Goal: Task Accomplishment & Management: Manage account settings

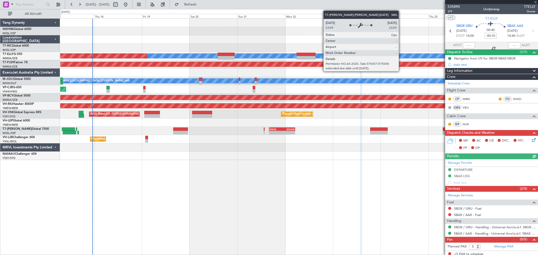
click at [209, 67] on div "[PERSON_NAME] Planned Maint [GEOGRAPHIC_DATA] ([GEOGRAPHIC_DATA]) Planned Maint…" at bounding box center [299, 90] width 478 height 142
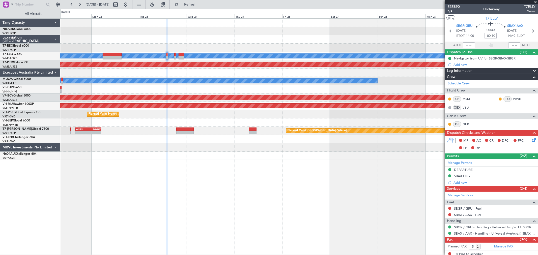
click at [319, 46] on div "[PERSON_NAME] Planned Maint [GEOGRAPHIC_DATA] ([GEOGRAPHIC_DATA]) Planned Maint…" at bounding box center [299, 90] width 478 height 142
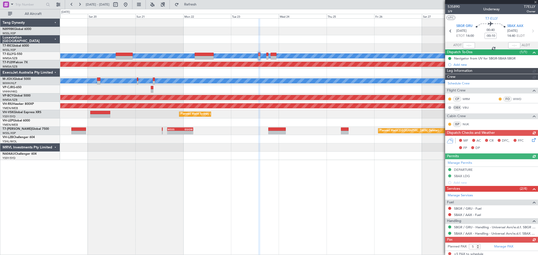
click at [300, 145] on div at bounding box center [299, 148] width 478 height 8
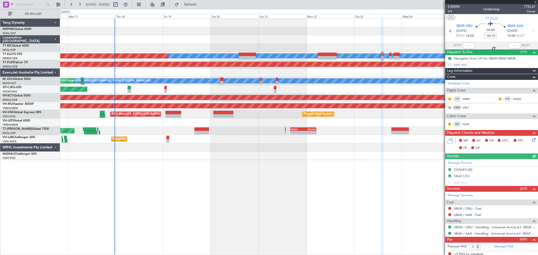
click at [296, 158] on div "[PERSON_NAME] Planned Maint [GEOGRAPHIC_DATA] ([GEOGRAPHIC_DATA]) Planned Maint…" at bounding box center [299, 90] width 478 height 142
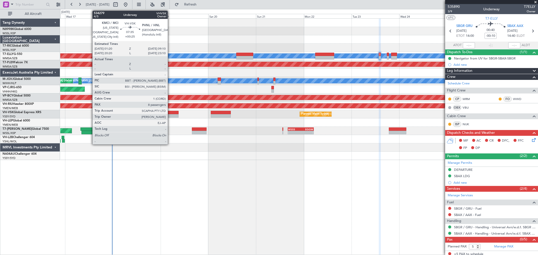
click at [171, 113] on div at bounding box center [171, 113] width 16 height 4
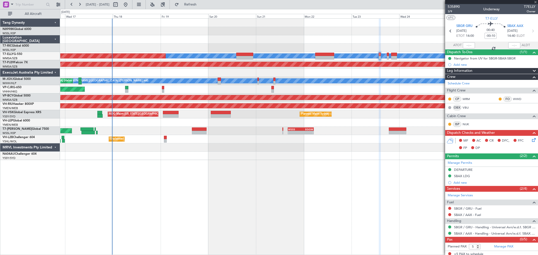
type input "+00:25"
type input "8"
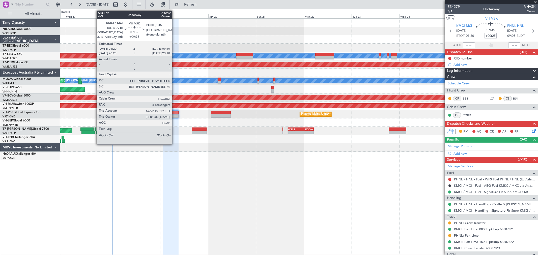
click at [175, 112] on div at bounding box center [171, 113] width 16 height 4
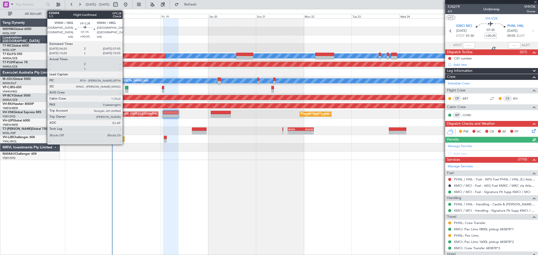
click at [125, 89] on div at bounding box center [126, 91] width 3 height 4
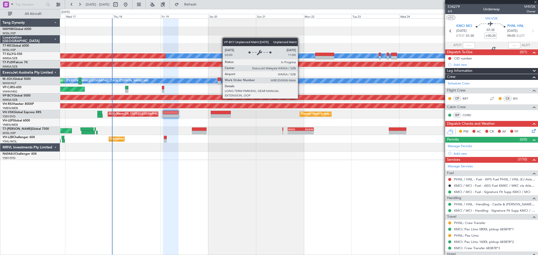
type input "+00:55"
type input "0"
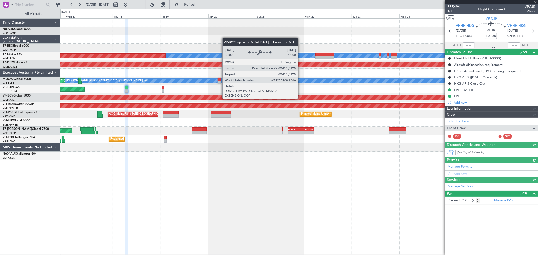
type input "[PERSON_NAME] (KYA)"
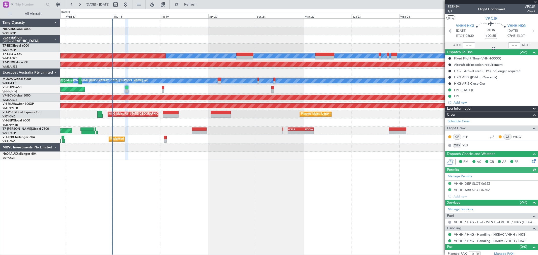
type input "[PERSON_NAME] (KYA)"
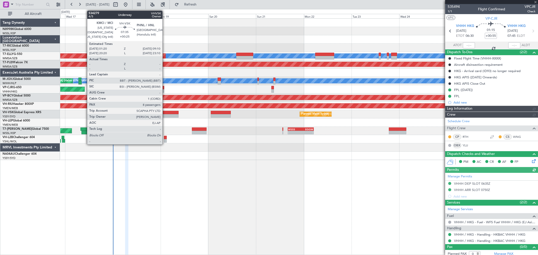
type input "[PERSON_NAME] (KYA)"
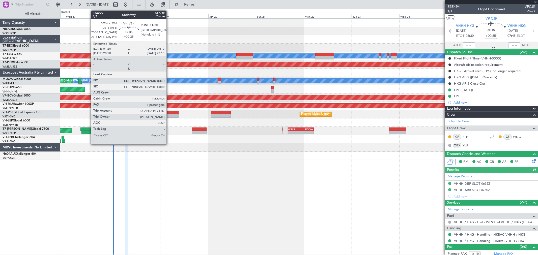
click at [169, 114] on div at bounding box center [171, 113] width 16 height 4
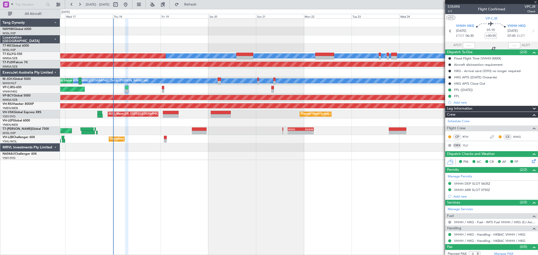
type input "+00:25"
type input "8"
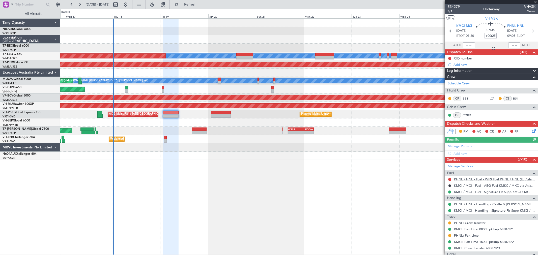
click at [473, 178] on link "PHNL / HNL - Fuel - WFS Fuel PHNL / HNL (EJ Asia Only)" at bounding box center [495, 179] width 82 height 4
click at [474, 179] on link "PHNL / HNL - Fuel - WFS Fuel PHNL / HNL (EJ Asia Only)" at bounding box center [495, 179] width 82 height 4
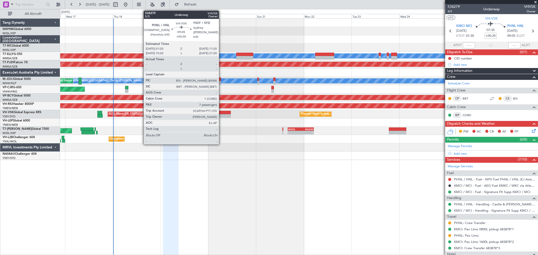
click at [222, 113] on div at bounding box center [221, 113] width 20 height 4
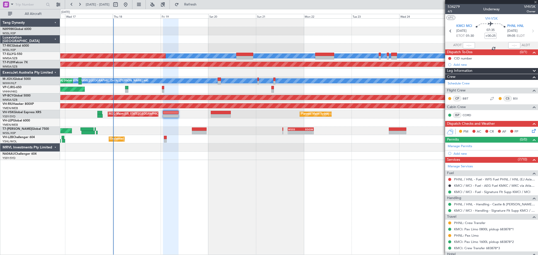
type input "+00:30"
type input "7"
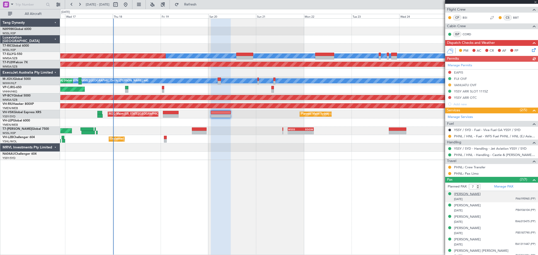
scroll to position [96, 0]
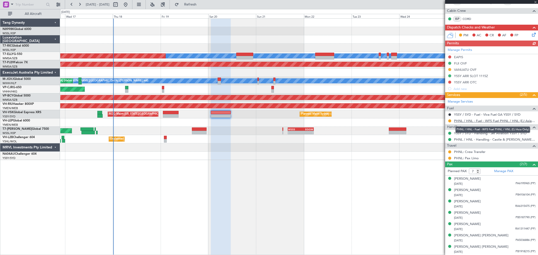
click at [467, 122] on link "PHNL / HNL - Fuel - WFS Fuel PHNL / HNL (EJ Asia Only)" at bounding box center [495, 121] width 82 height 4
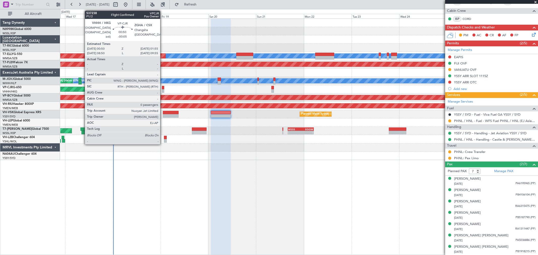
click at [163, 89] on div at bounding box center [163, 88] width 2 height 4
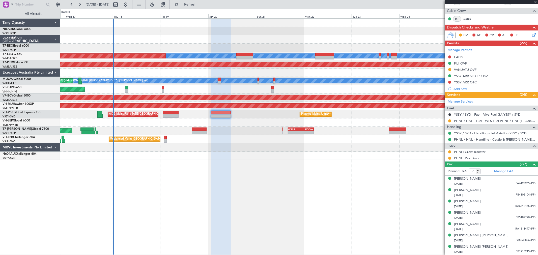
type input "-00:05"
type input "0"
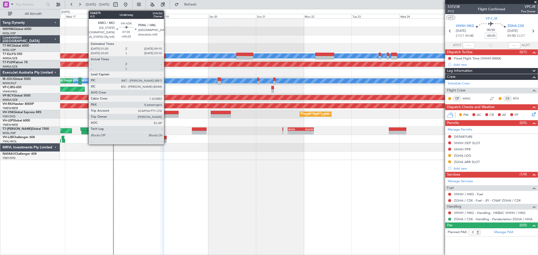
click at [167, 115] on div at bounding box center [171, 116] width 16 height 4
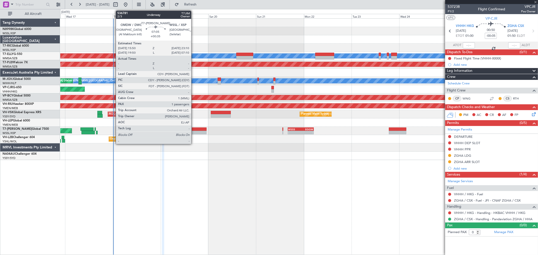
type input "+00:25"
type input "8"
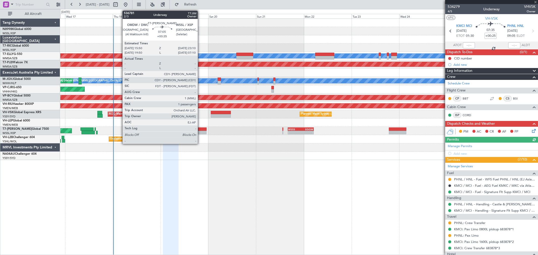
click at [200, 129] on div at bounding box center [199, 130] width 15 height 4
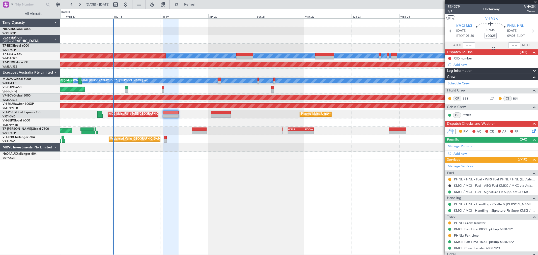
type input "+00:35"
type input "1"
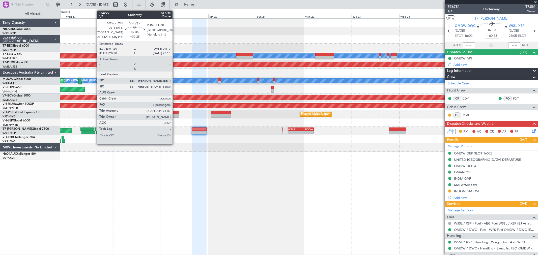
click at [175, 113] on div at bounding box center [171, 113] width 16 height 4
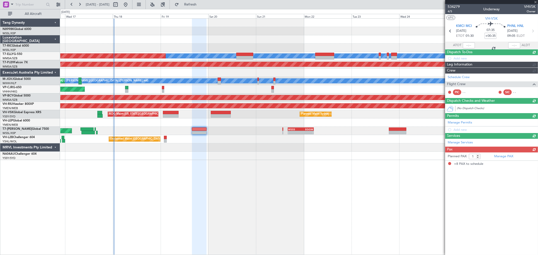
type input "+00:25"
type input "8"
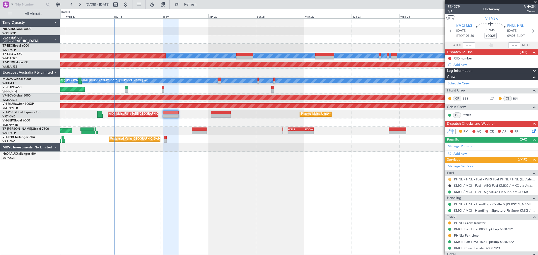
click at [450, 178] on button at bounding box center [450, 179] width 3 height 3
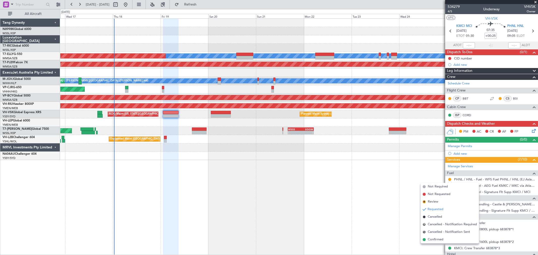
drag, startPoint x: 437, startPoint y: 238, endPoint x: 439, endPoint y: 234, distance: 5.4
click at [437, 238] on span "Confirmed" at bounding box center [436, 240] width 16 height 5
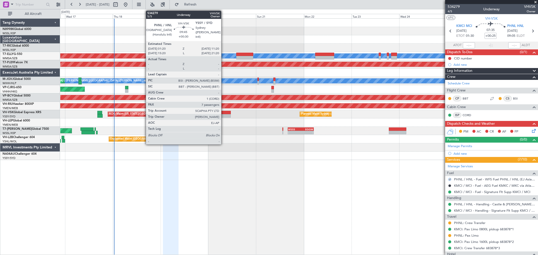
click at [224, 113] on div at bounding box center [221, 113] width 20 height 4
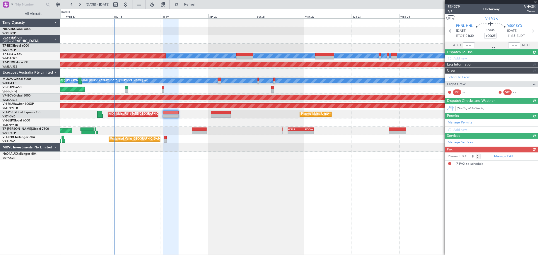
type input "+00:30"
type input "7"
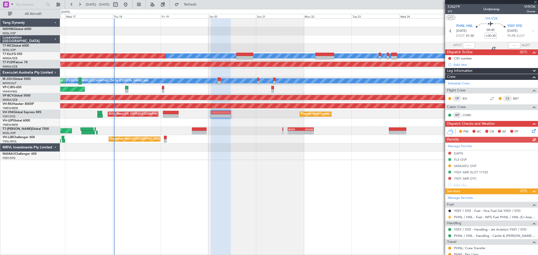
click at [449, 217] on button at bounding box center [450, 217] width 3 height 3
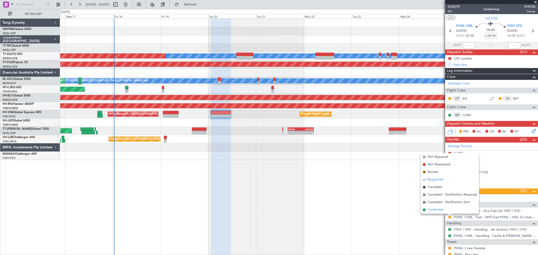
click at [442, 212] on span "Confirmed" at bounding box center [436, 210] width 16 height 5
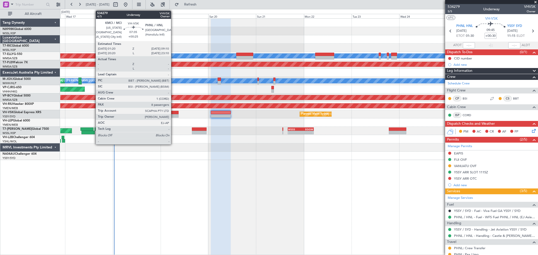
click at [173, 112] on div at bounding box center [171, 113] width 16 height 4
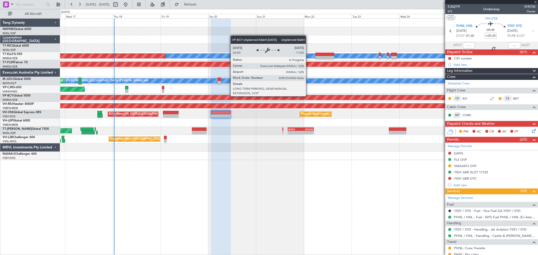
type input "+00:25"
type input "8"
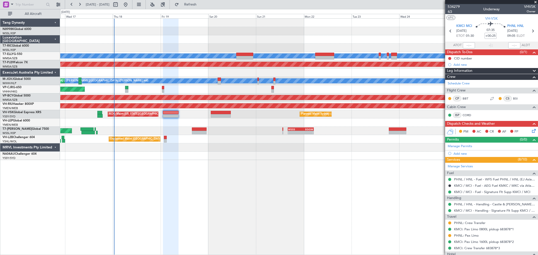
click at [452, 11] on span "4/5" at bounding box center [454, 11] width 12 height 4
click at [172, 113] on div at bounding box center [171, 113] width 16 height 4
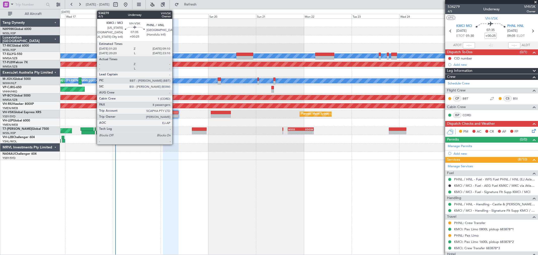
click at [175, 112] on div at bounding box center [171, 113] width 16 height 4
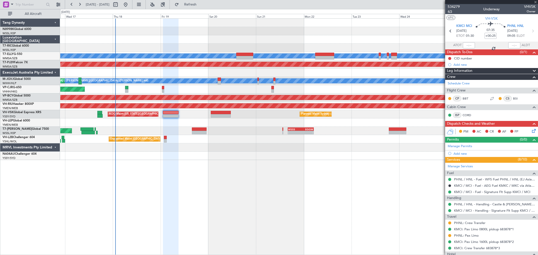
click at [451, 12] on span "4/5" at bounding box center [454, 11] width 12 height 4
click at [512, 25] on span "PHNL HNL" at bounding box center [516, 26] width 17 height 5
